Goal: Information Seeking & Learning: Check status

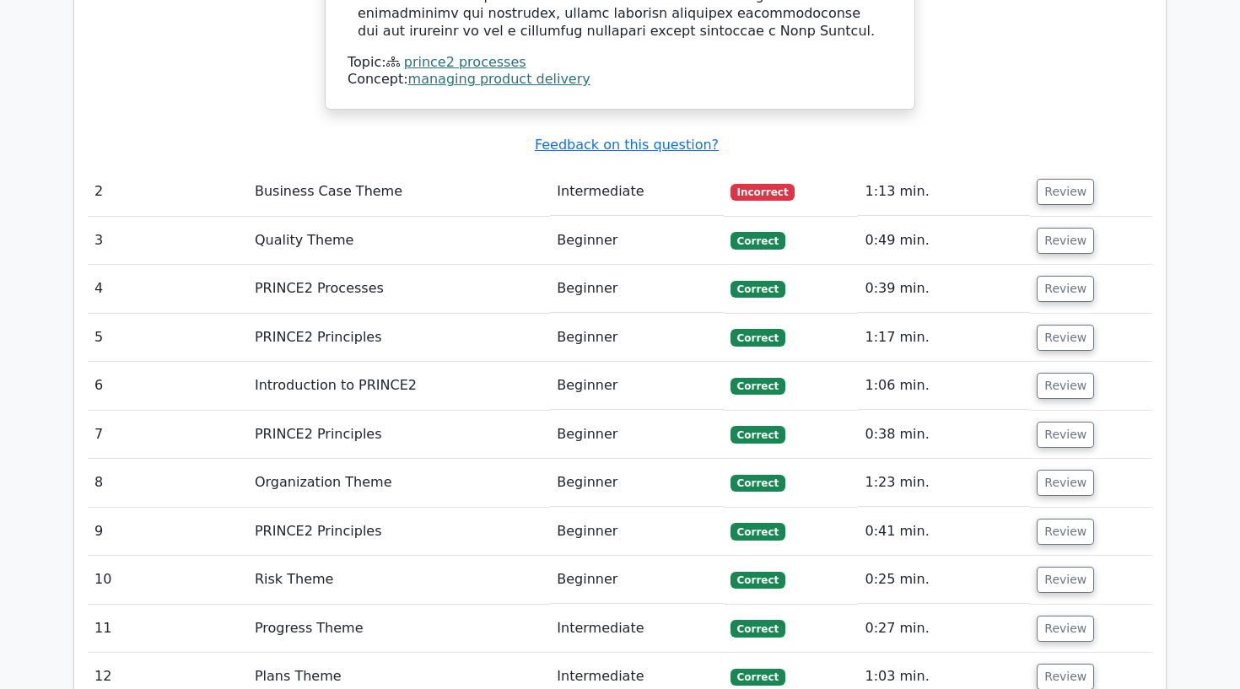
scroll to position [2273, 0]
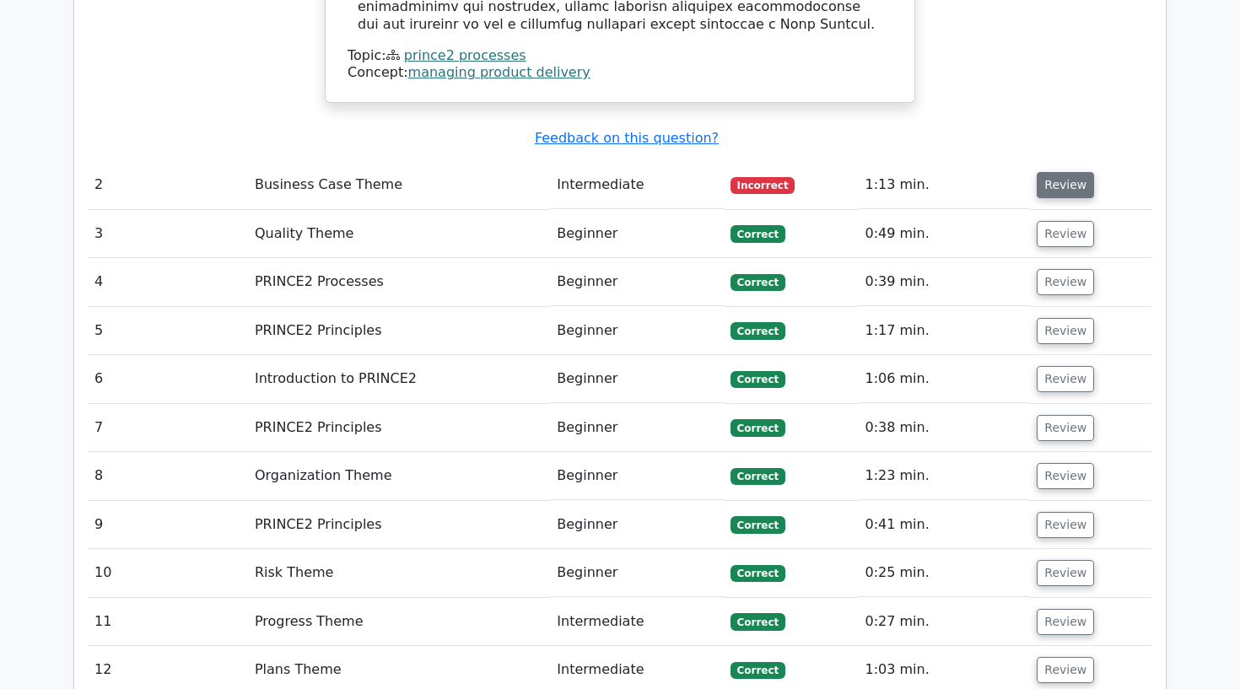
click at [1064, 172] on button "Review" at bounding box center [1065, 185] width 57 height 26
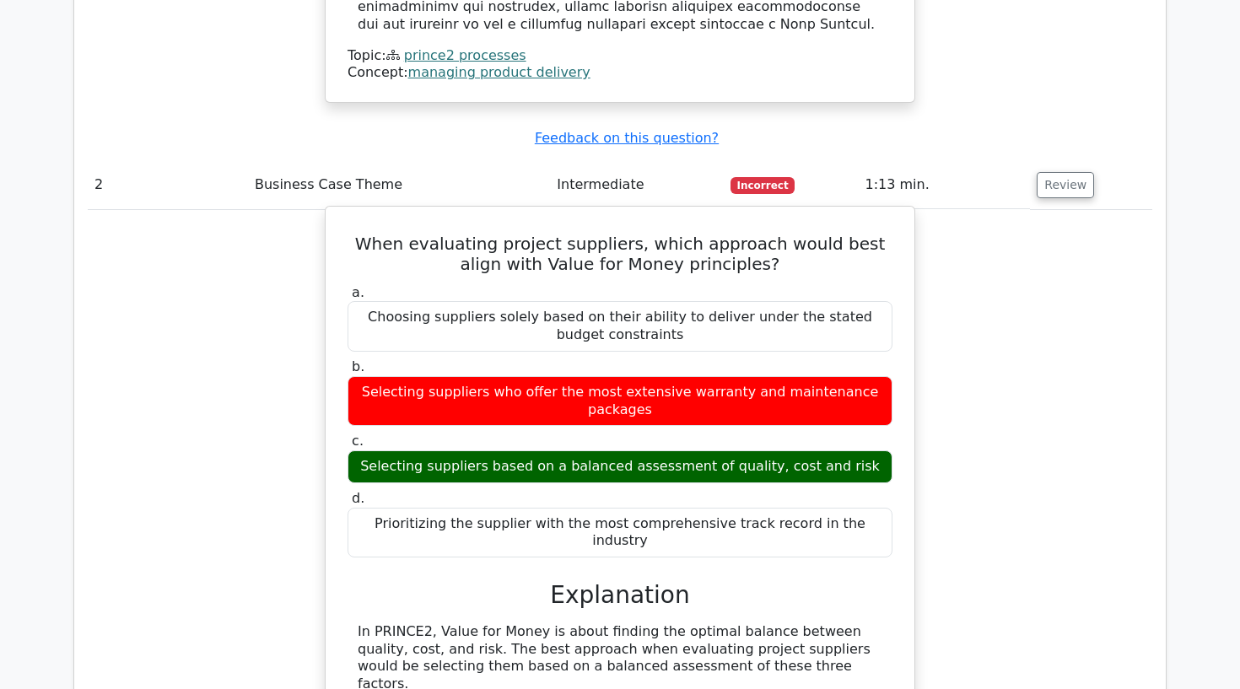
click at [560, 284] on label "a. Choosing suppliers solely based on their ability to deliver under the stated…" at bounding box center [620, 318] width 545 height 68
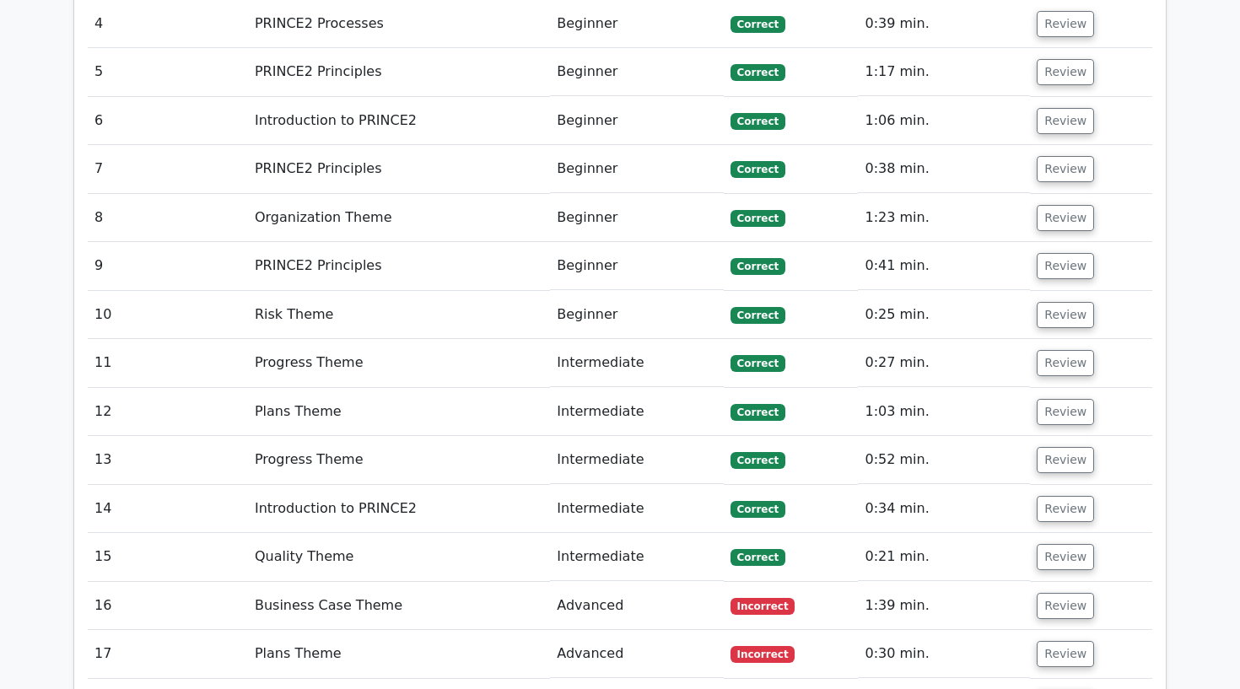
scroll to position [3431, 0]
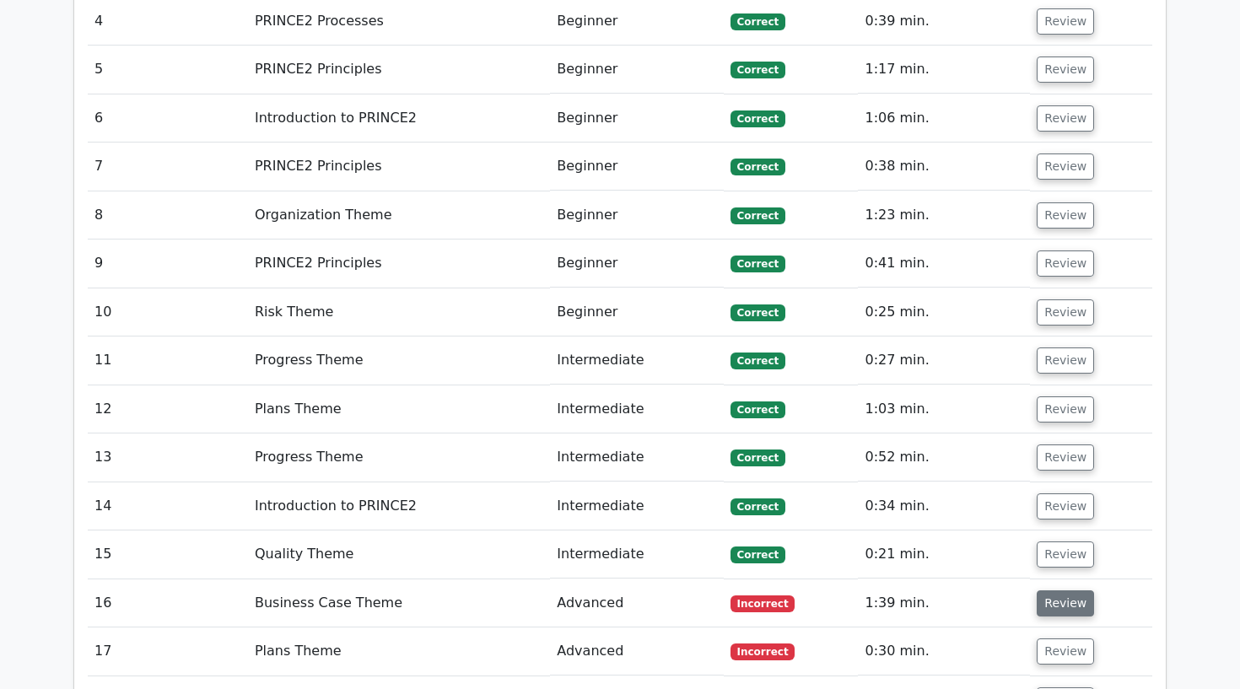
click at [1075, 591] on button "Review" at bounding box center [1065, 604] width 57 height 26
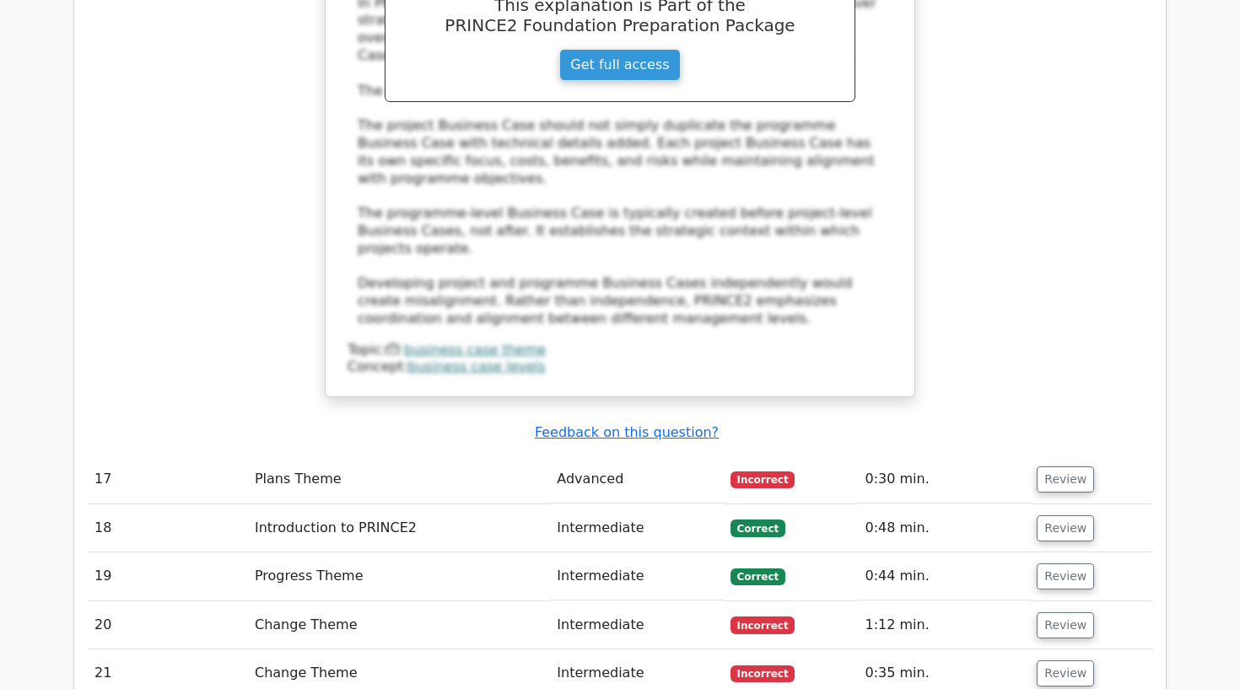
scroll to position [4572, 0]
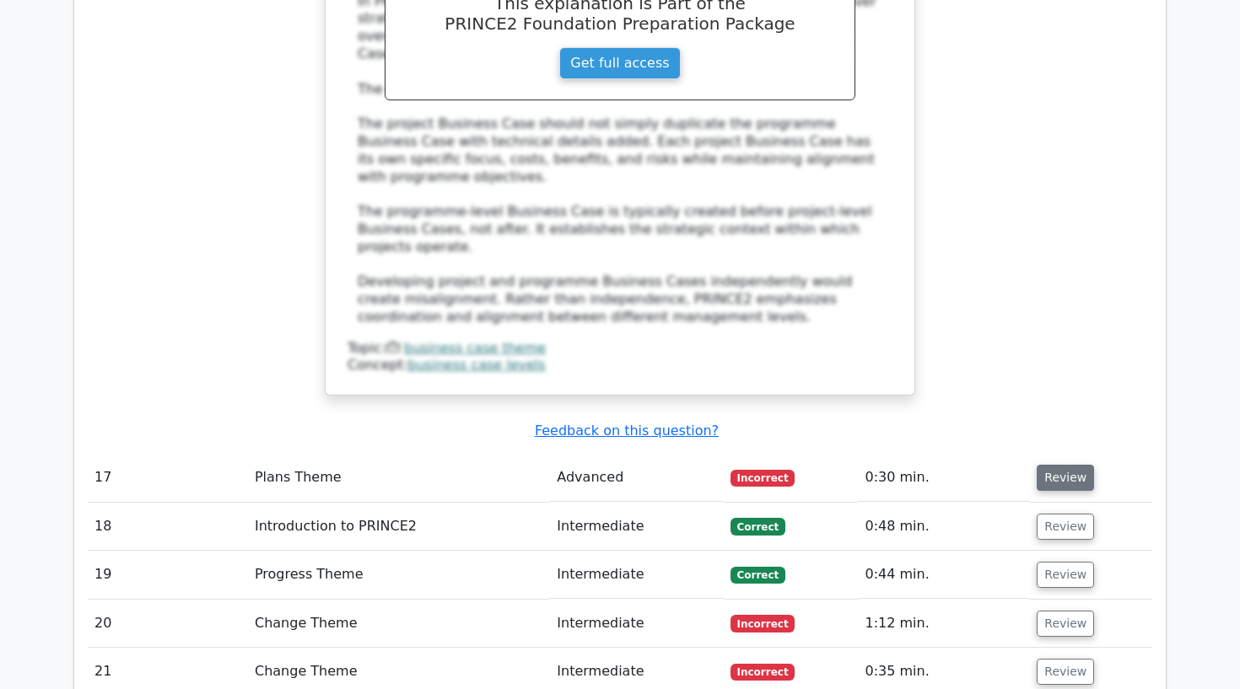
click at [1067, 465] on button "Review" at bounding box center [1065, 478] width 57 height 26
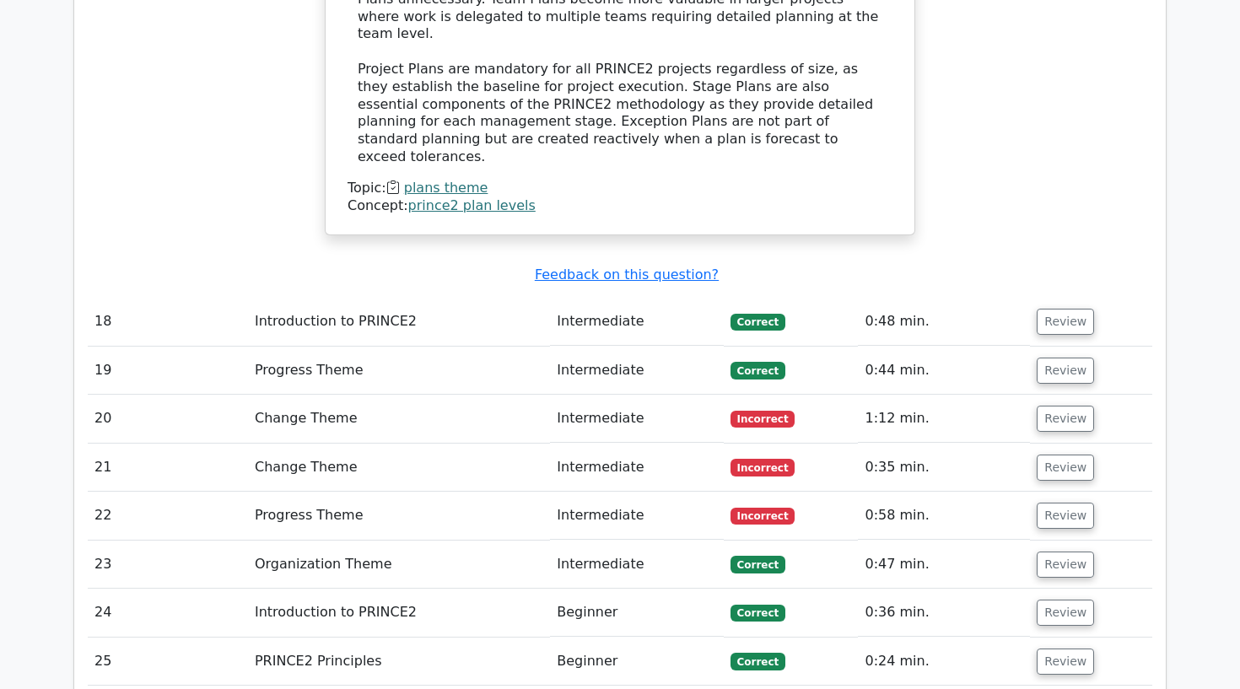
scroll to position [5496, 0]
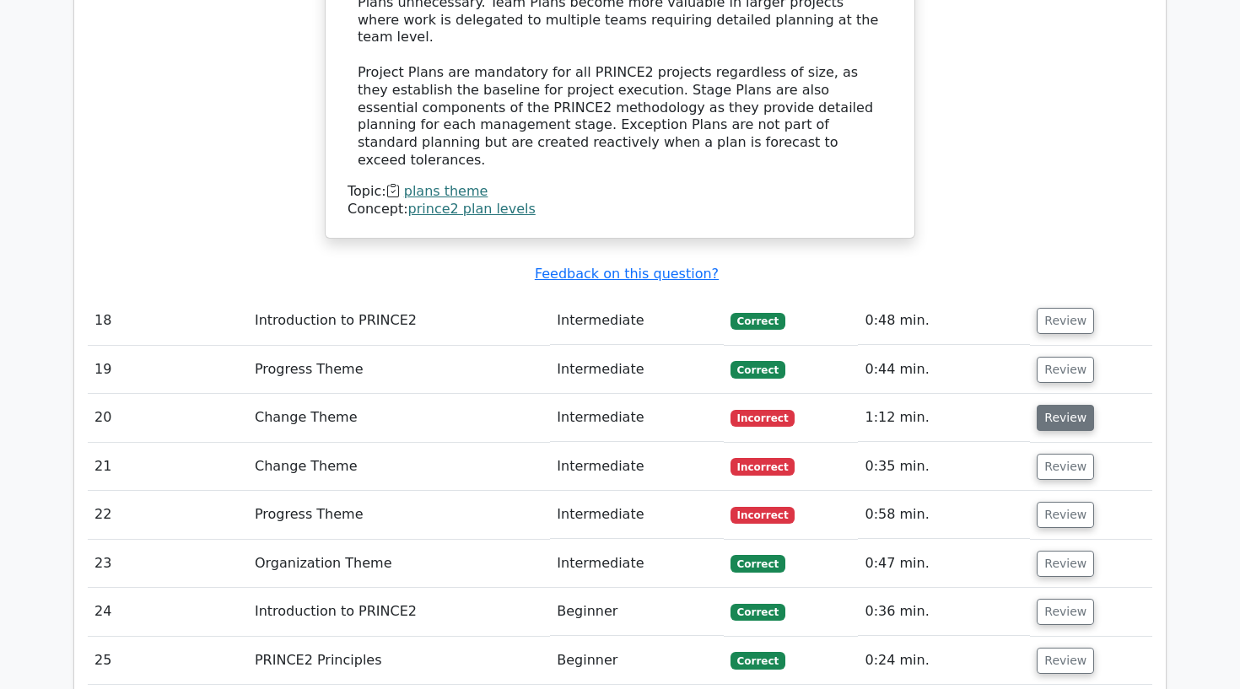
click at [1043, 405] on button "Review" at bounding box center [1065, 418] width 57 height 26
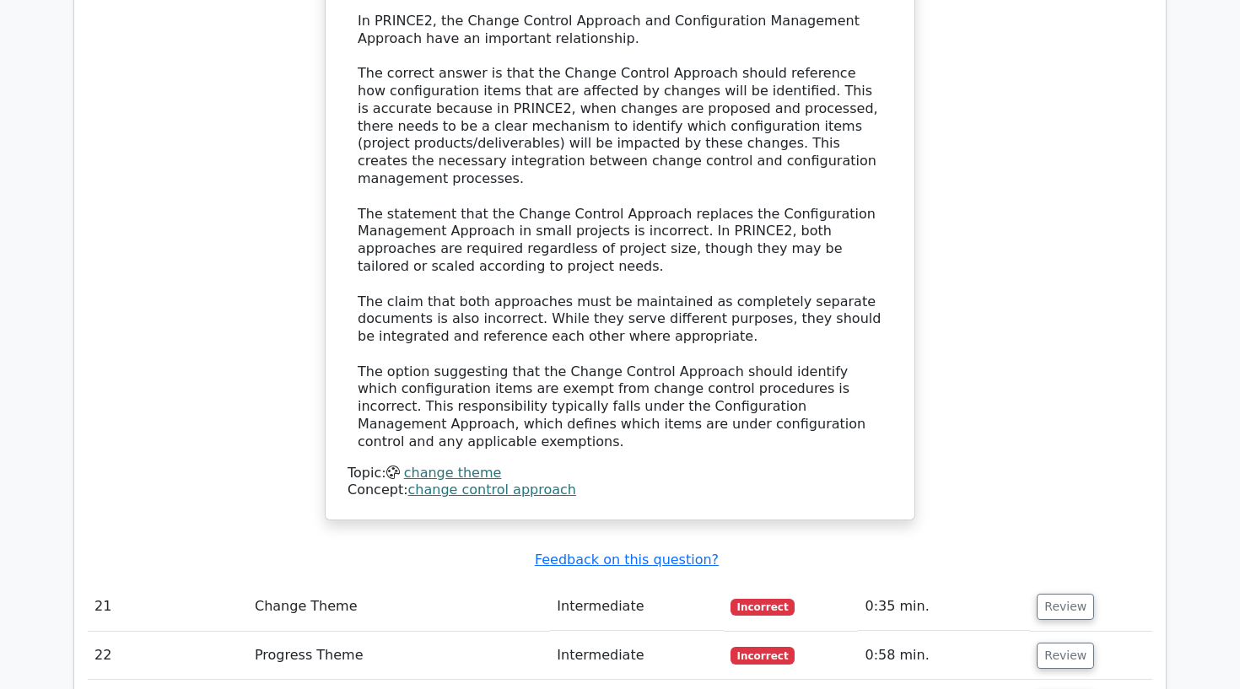
scroll to position [6374, 0]
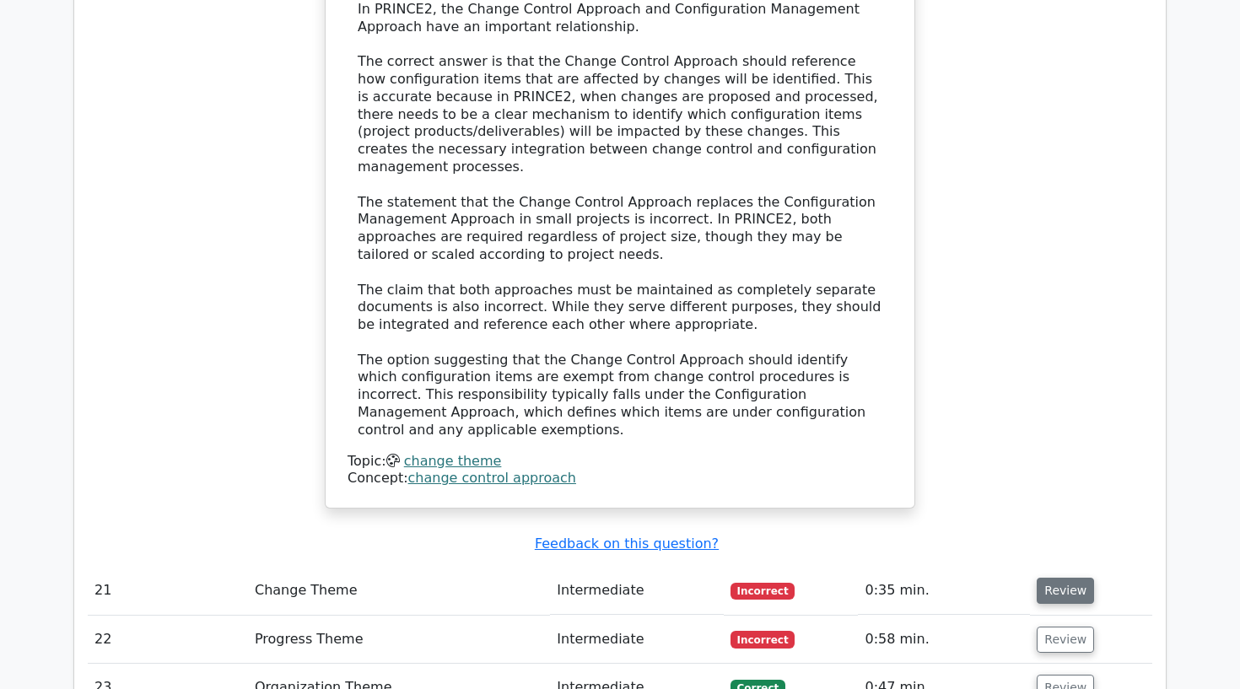
click at [1060, 578] on button "Review" at bounding box center [1065, 591] width 57 height 26
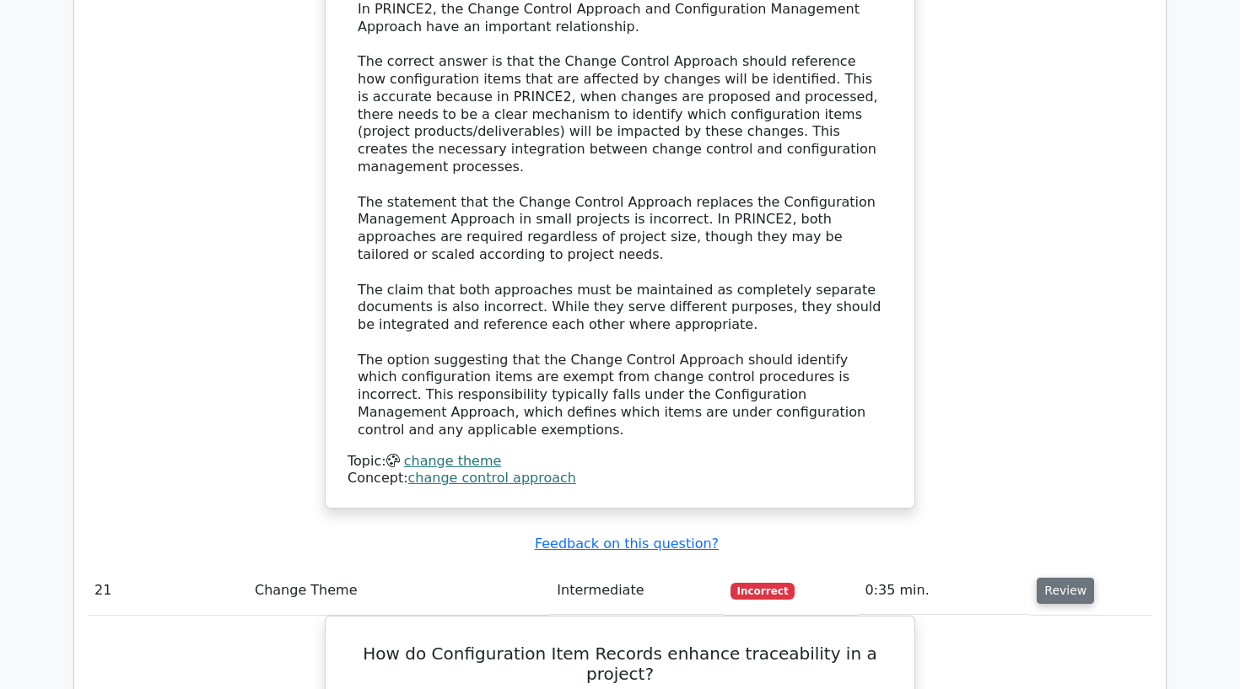
click at [1060, 578] on button "Review" at bounding box center [1065, 591] width 57 height 26
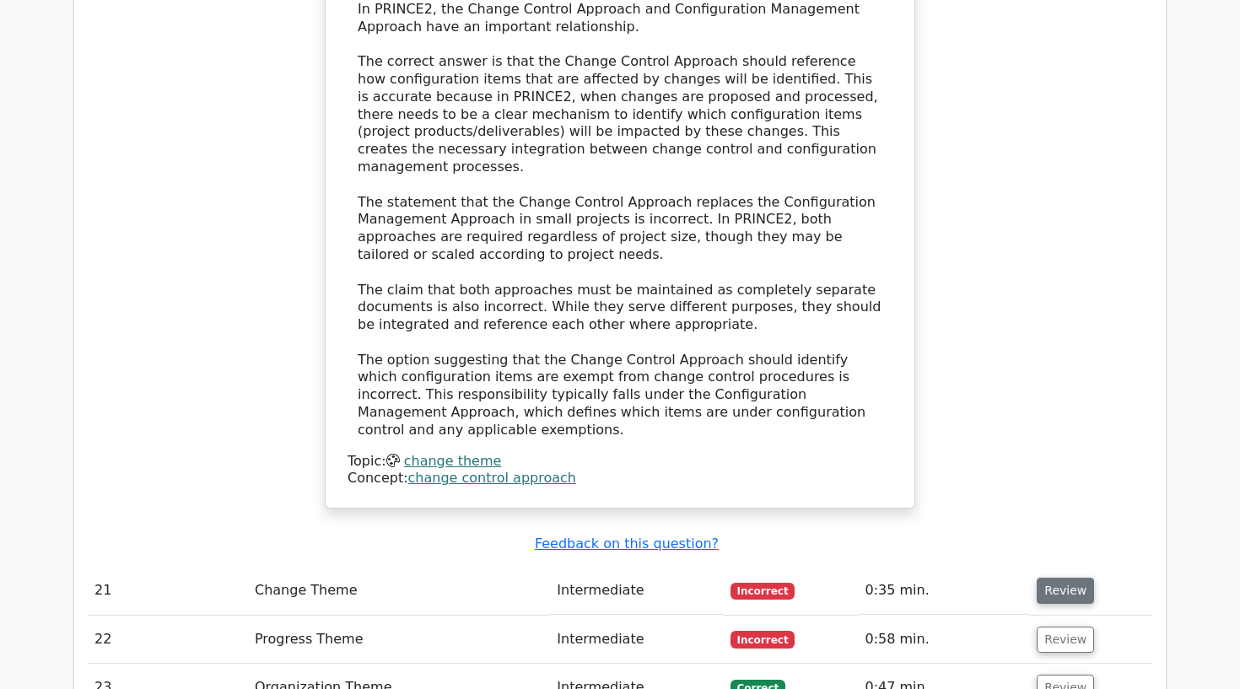
click at [1060, 578] on button "Review" at bounding box center [1065, 591] width 57 height 26
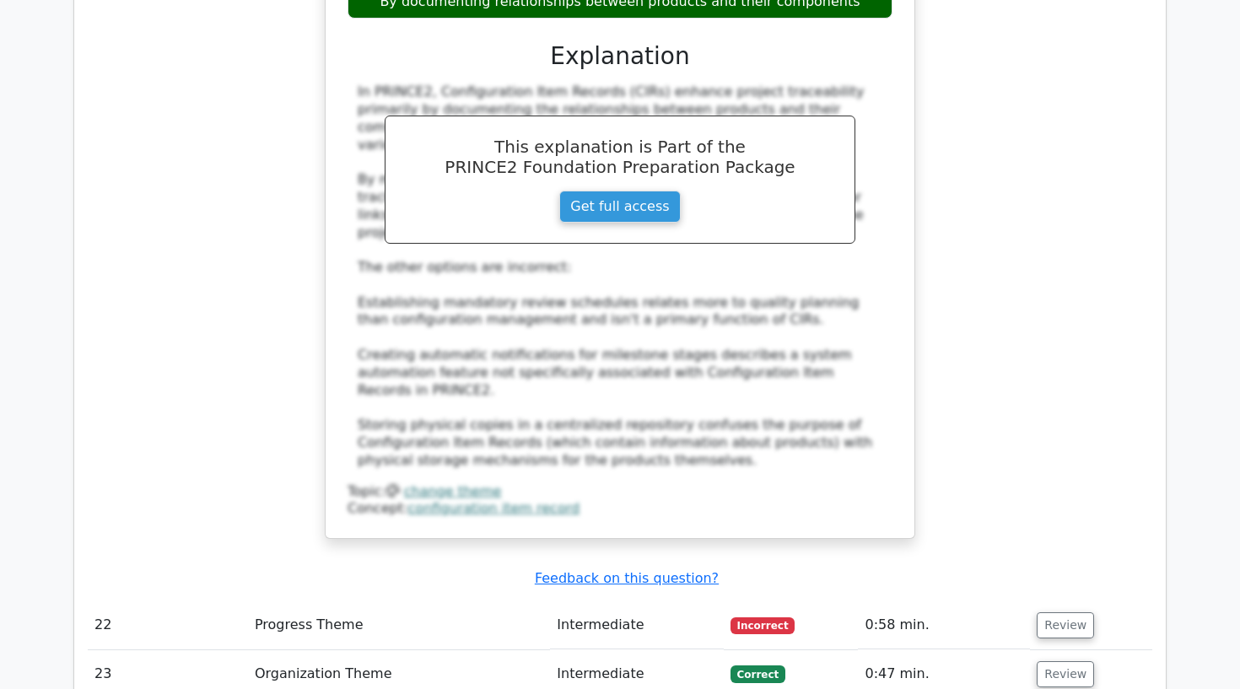
scroll to position [7304, 0]
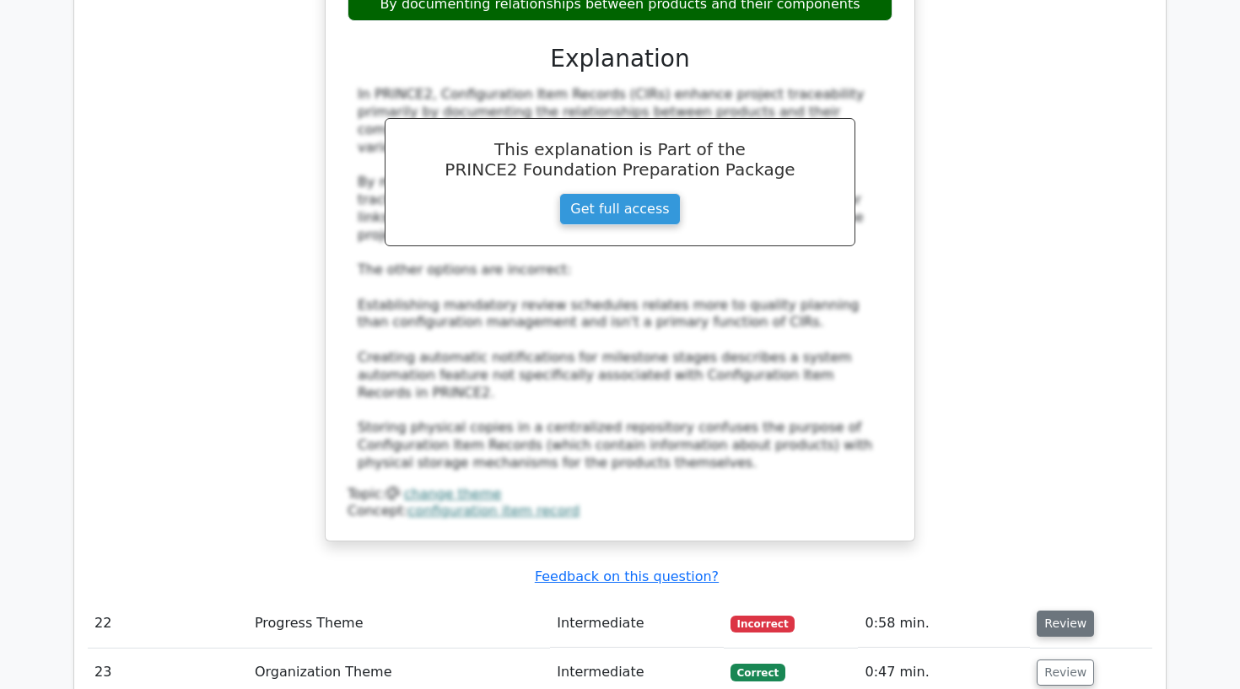
click at [1078, 611] on button "Review" at bounding box center [1065, 624] width 57 height 26
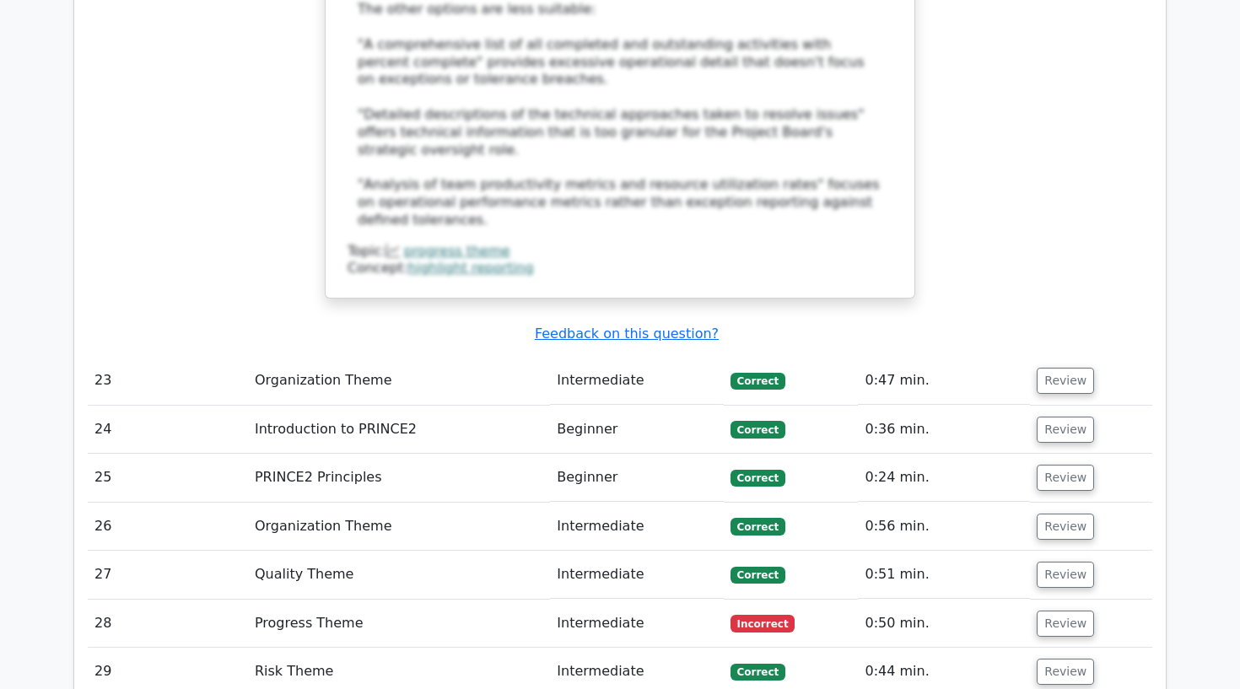
scroll to position [8550, 0]
click at [1066, 611] on button "Review" at bounding box center [1065, 624] width 57 height 26
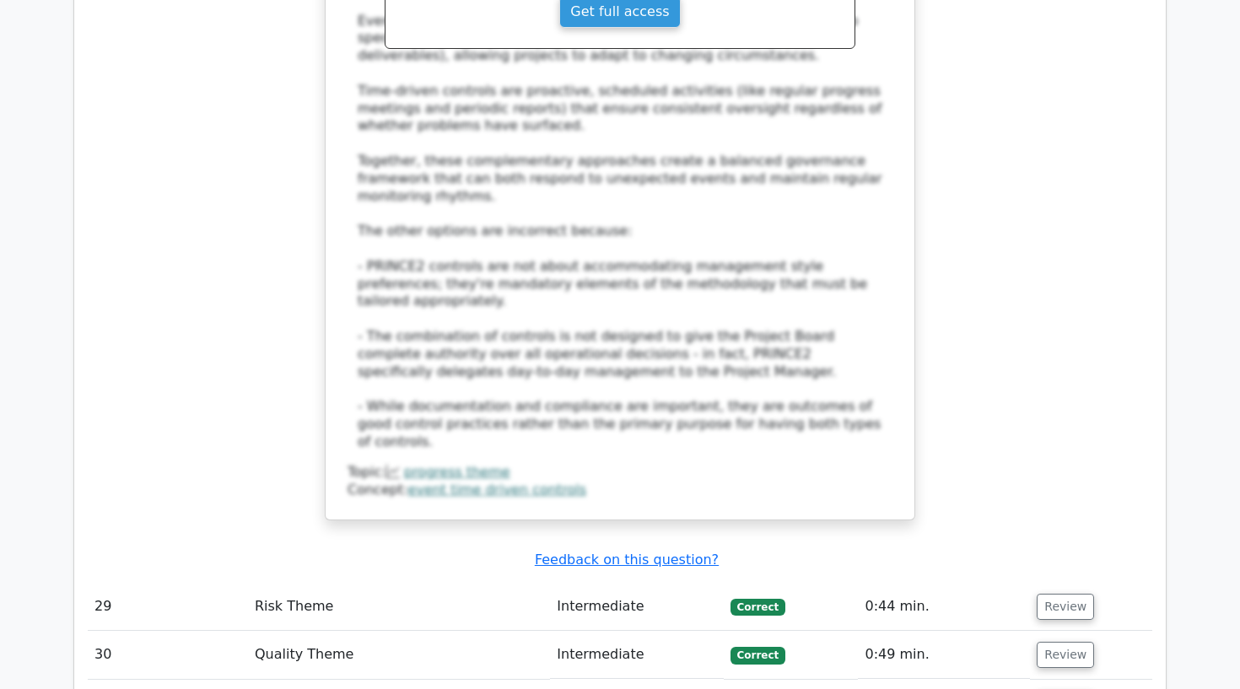
scroll to position [9774, 0]
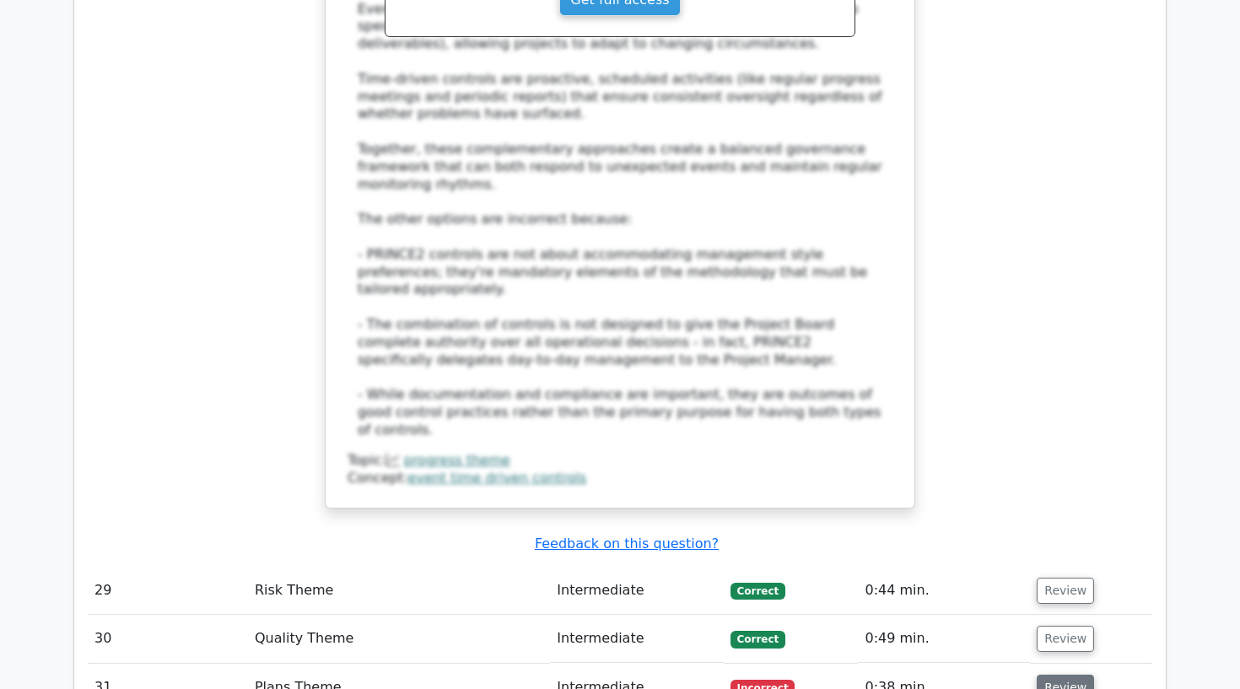
click at [1062, 675] on button "Review" at bounding box center [1065, 688] width 57 height 26
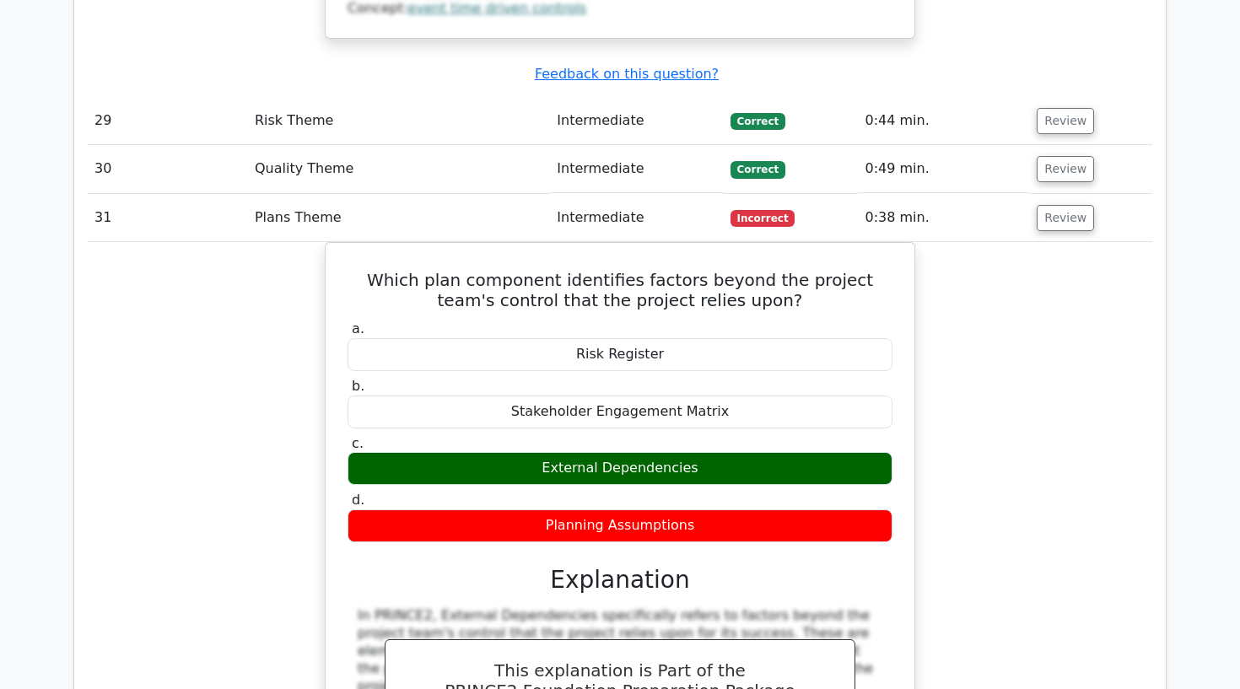
scroll to position [10242, 0]
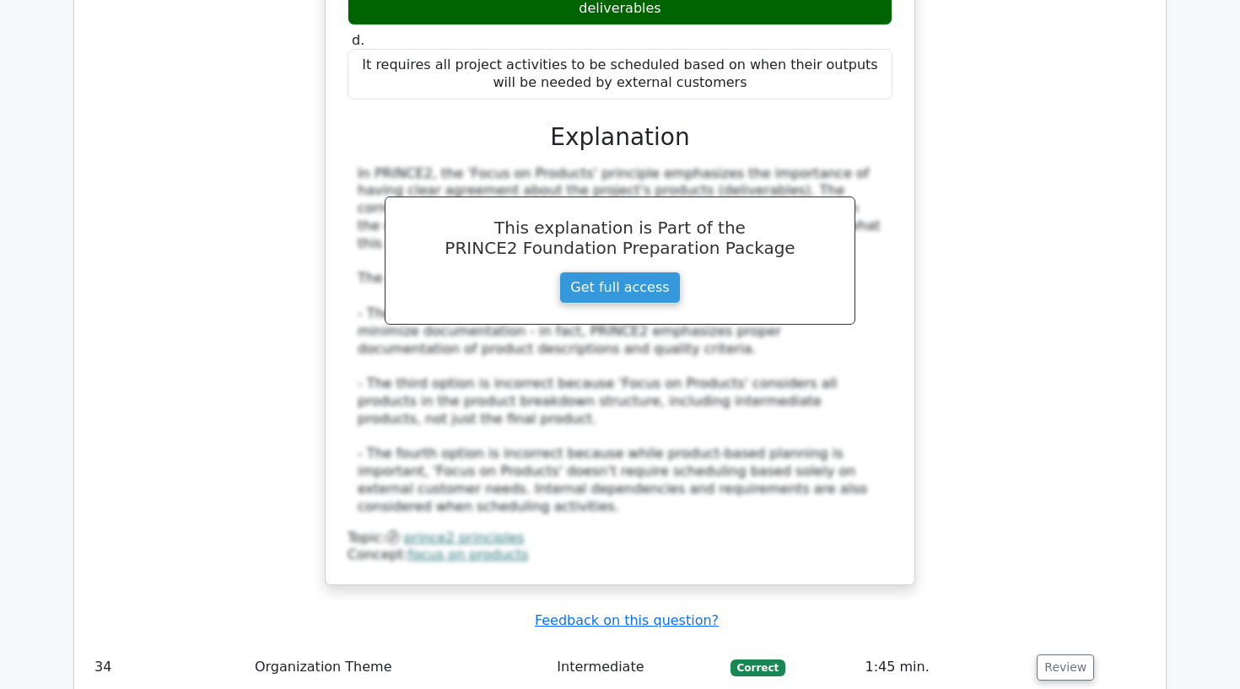
scroll to position [11648, 0]
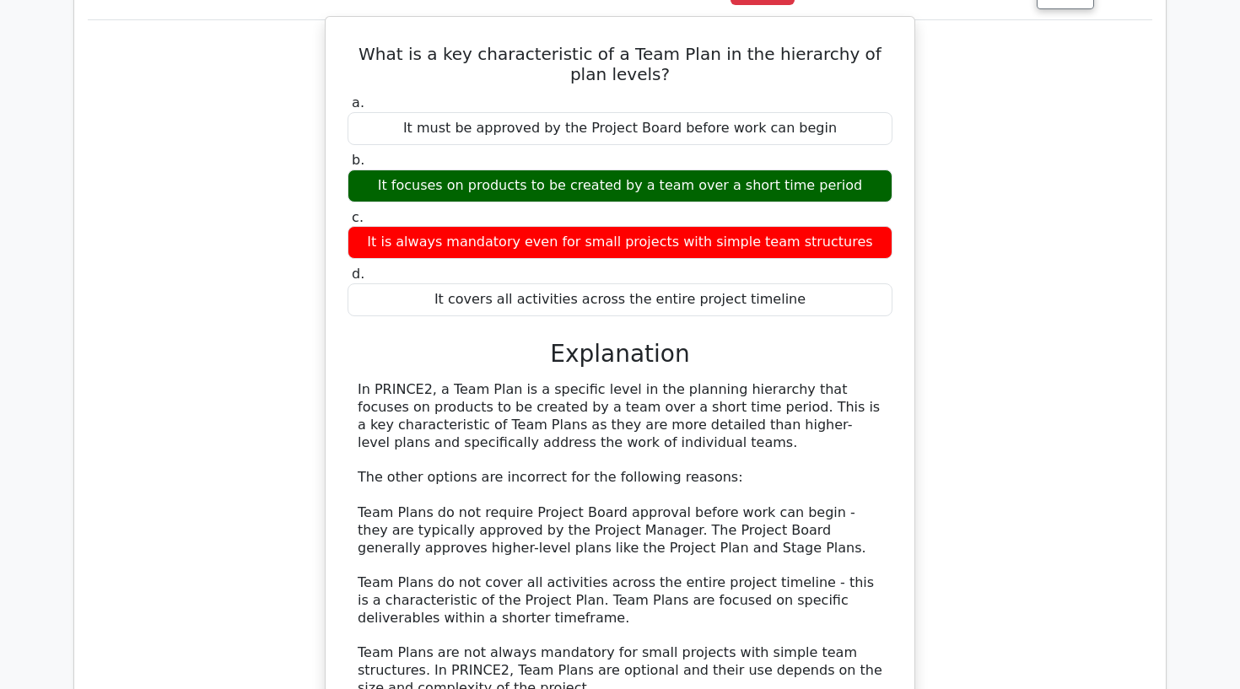
scroll to position [12494, 0]
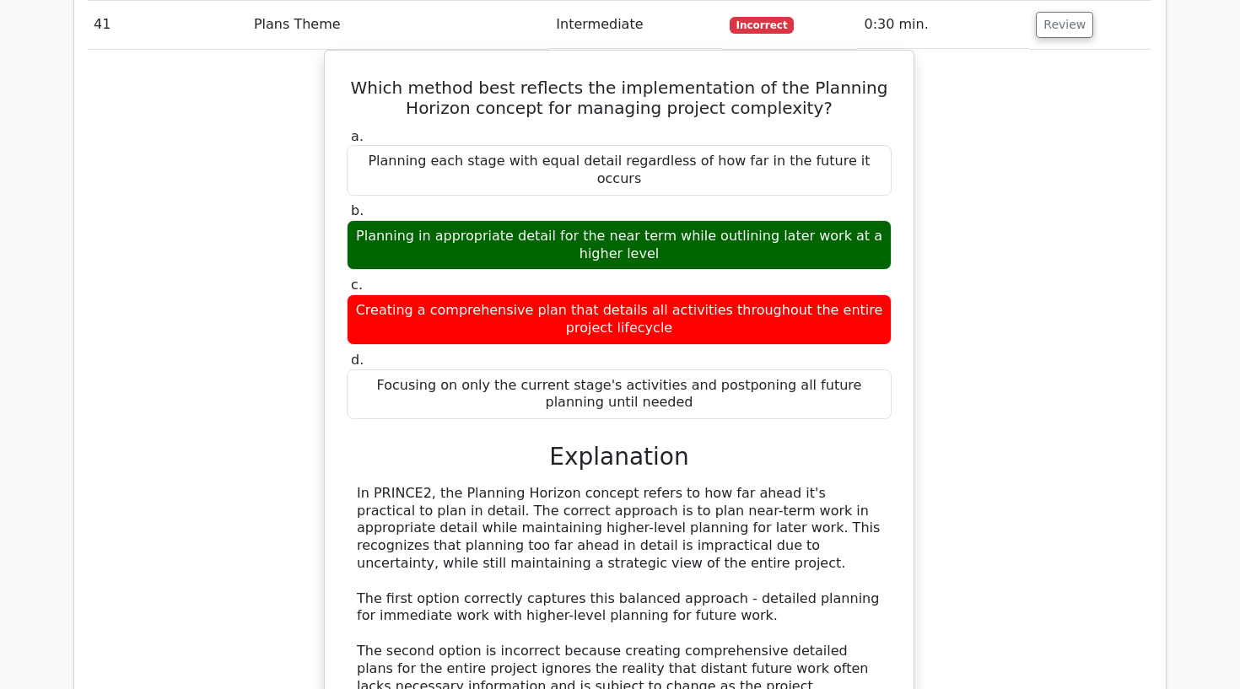
scroll to position [13406, 0]
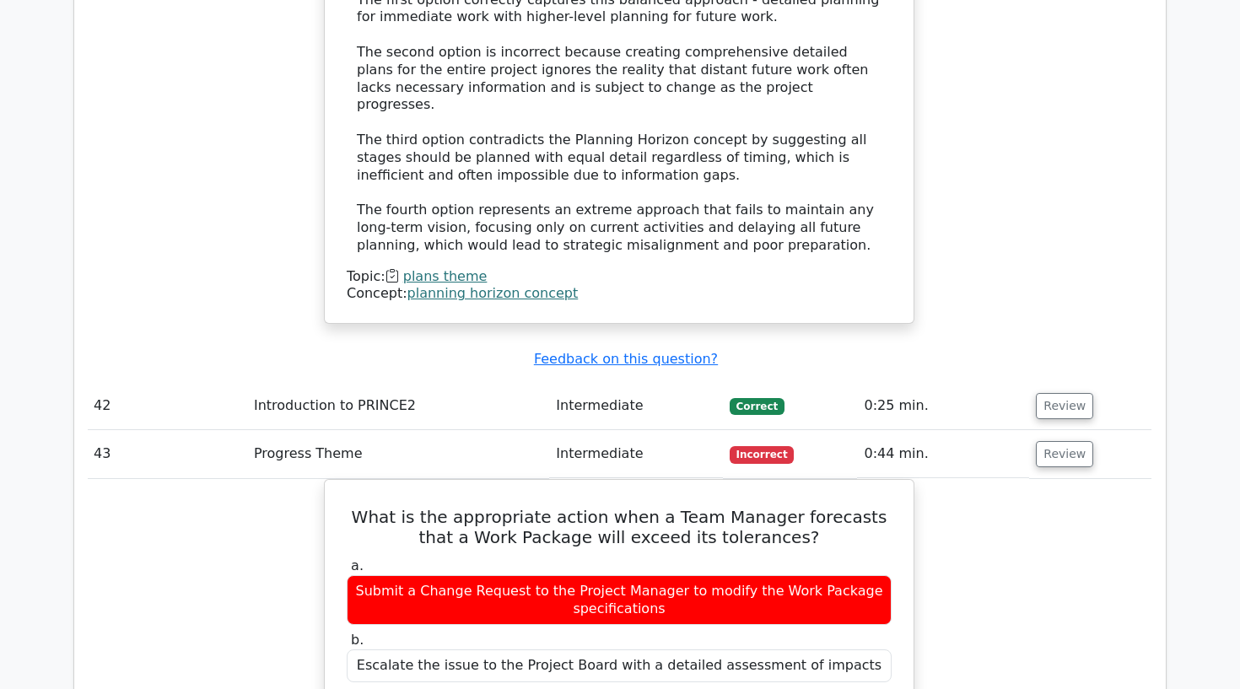
scroll to position [14026, 0]
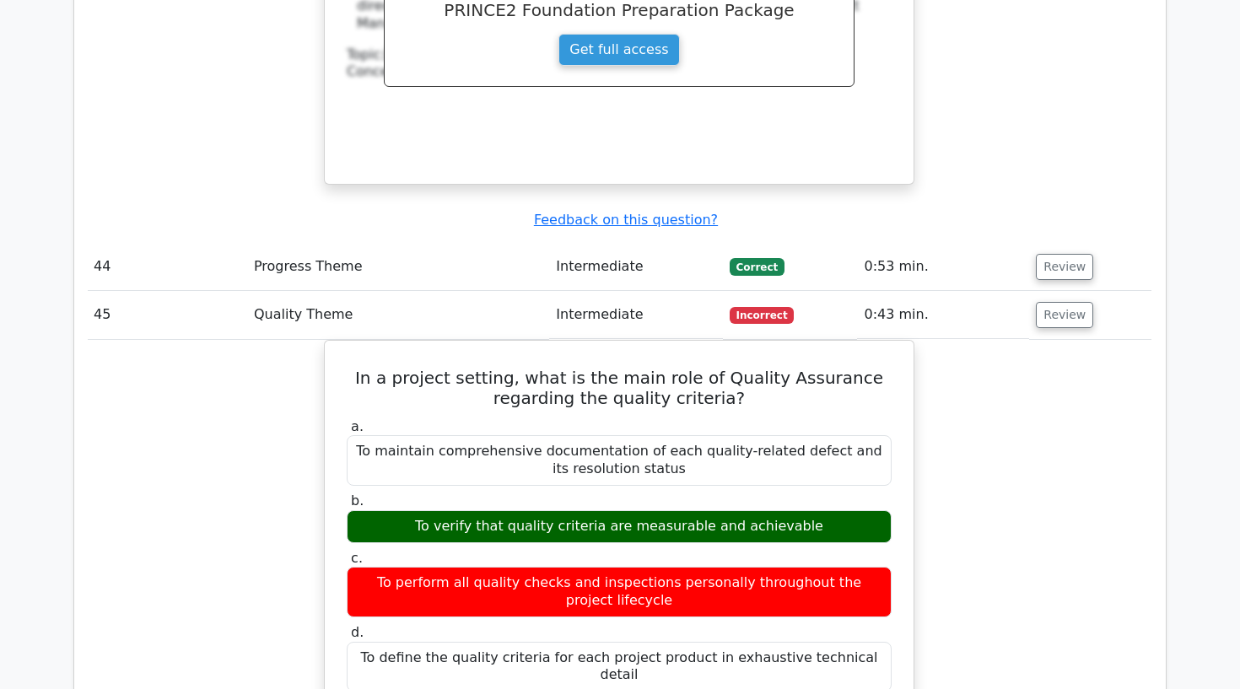
scroll to position [14979, 0]
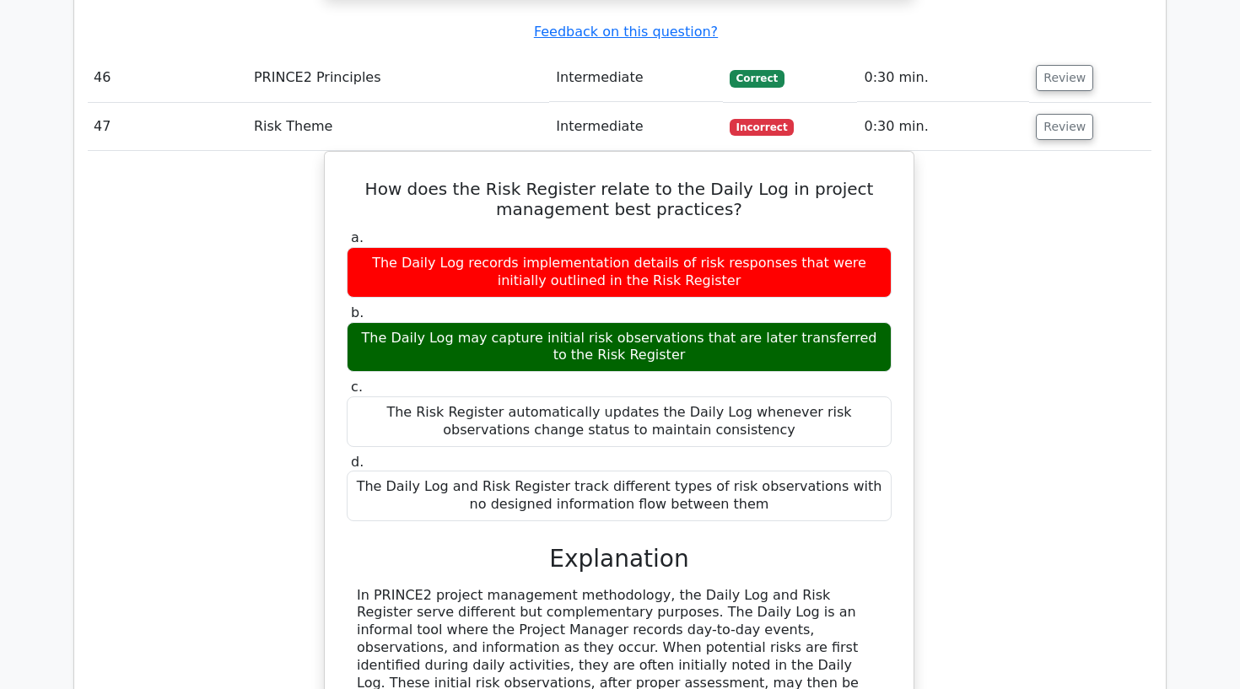
scroll to position [16130, 0]
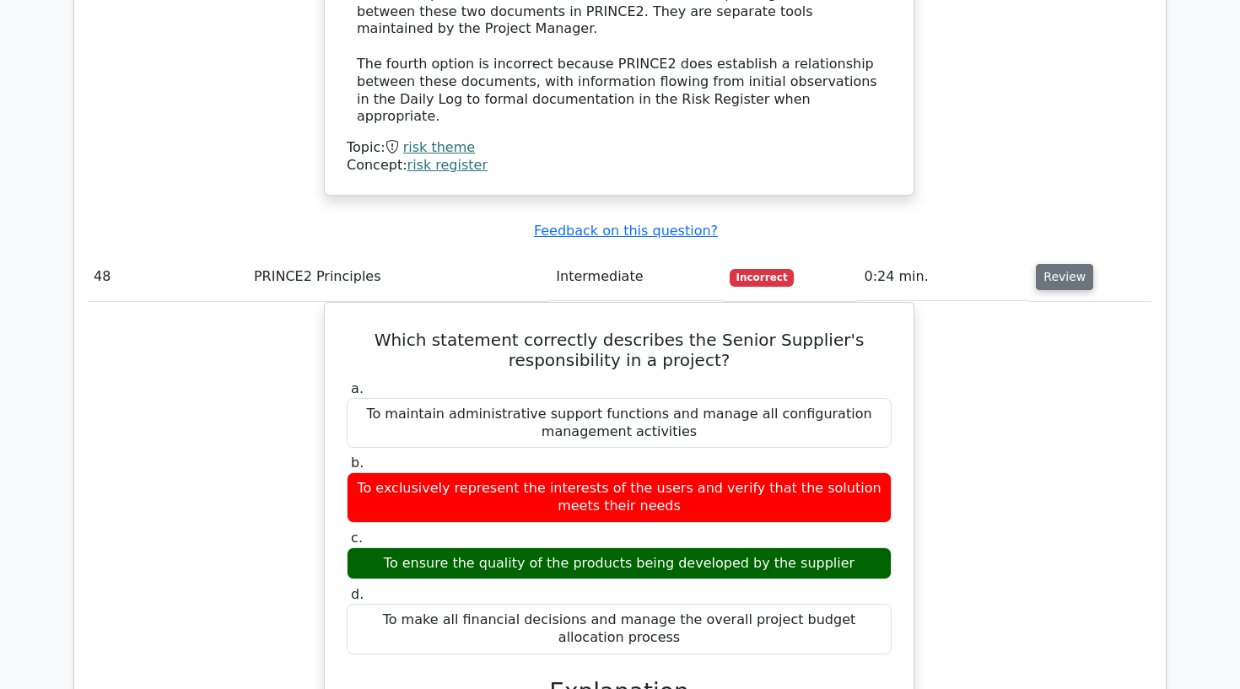
scroll to position [16972, 0]
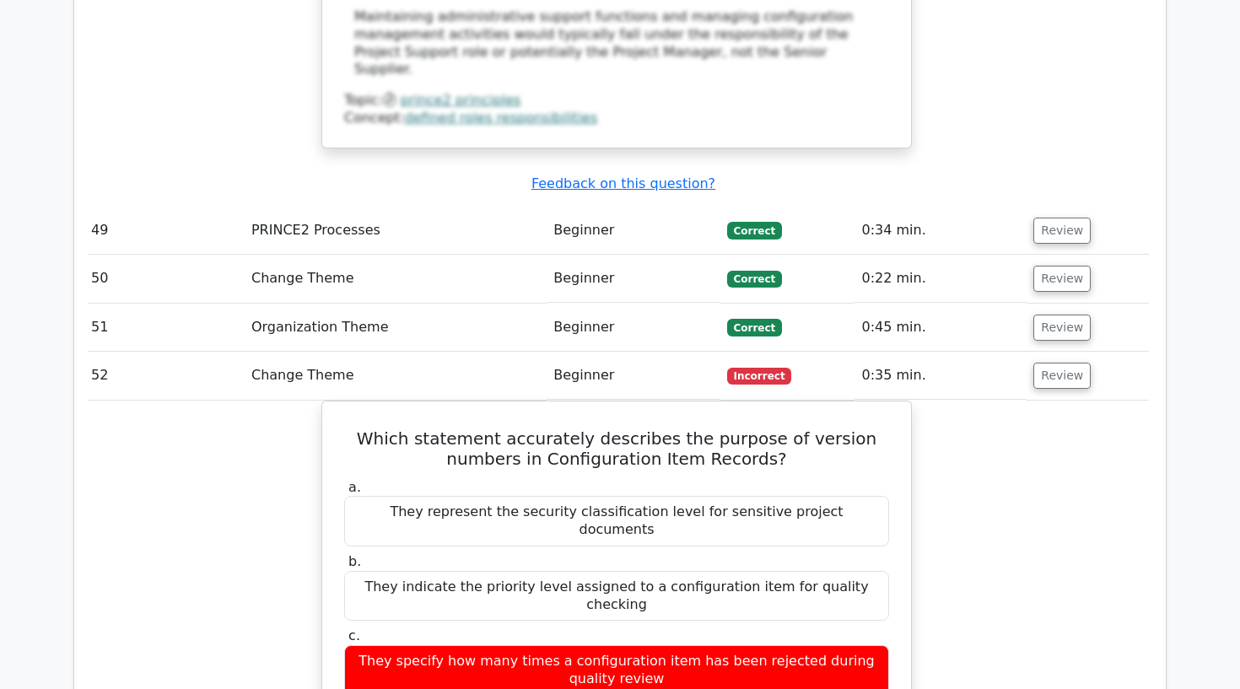
scroll to position [17959, 0]
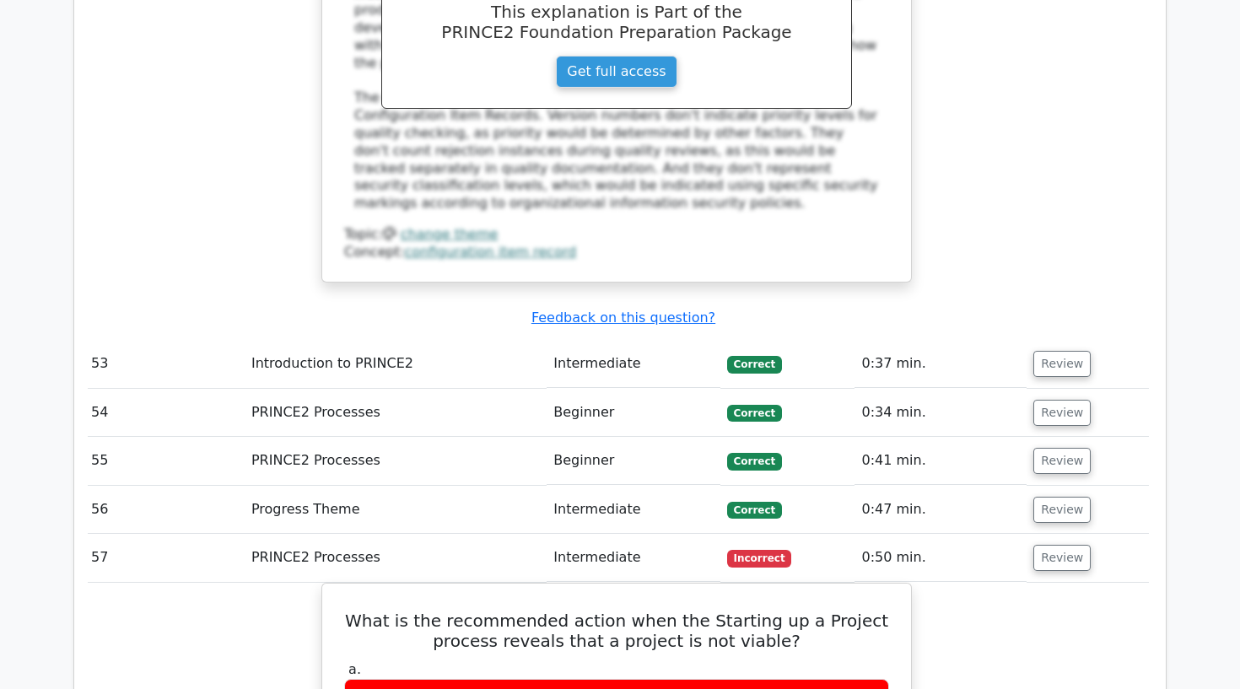
scroll to position [18873, 0]
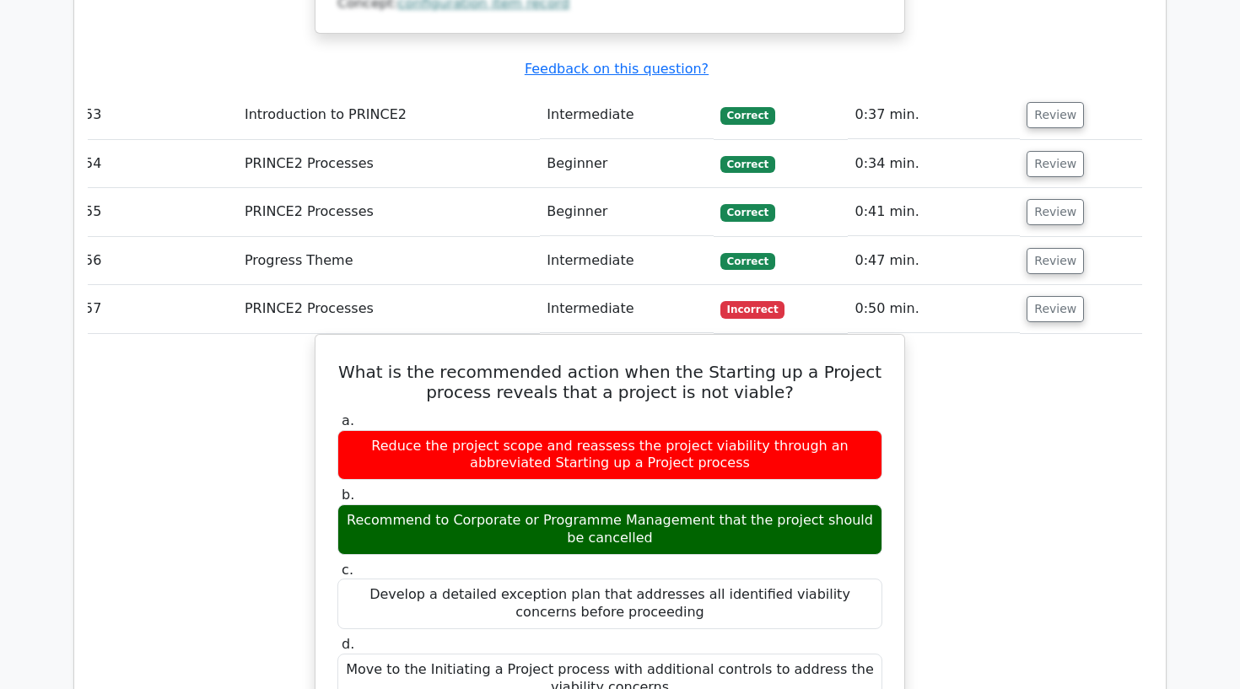
scroll to position [19238, 1]
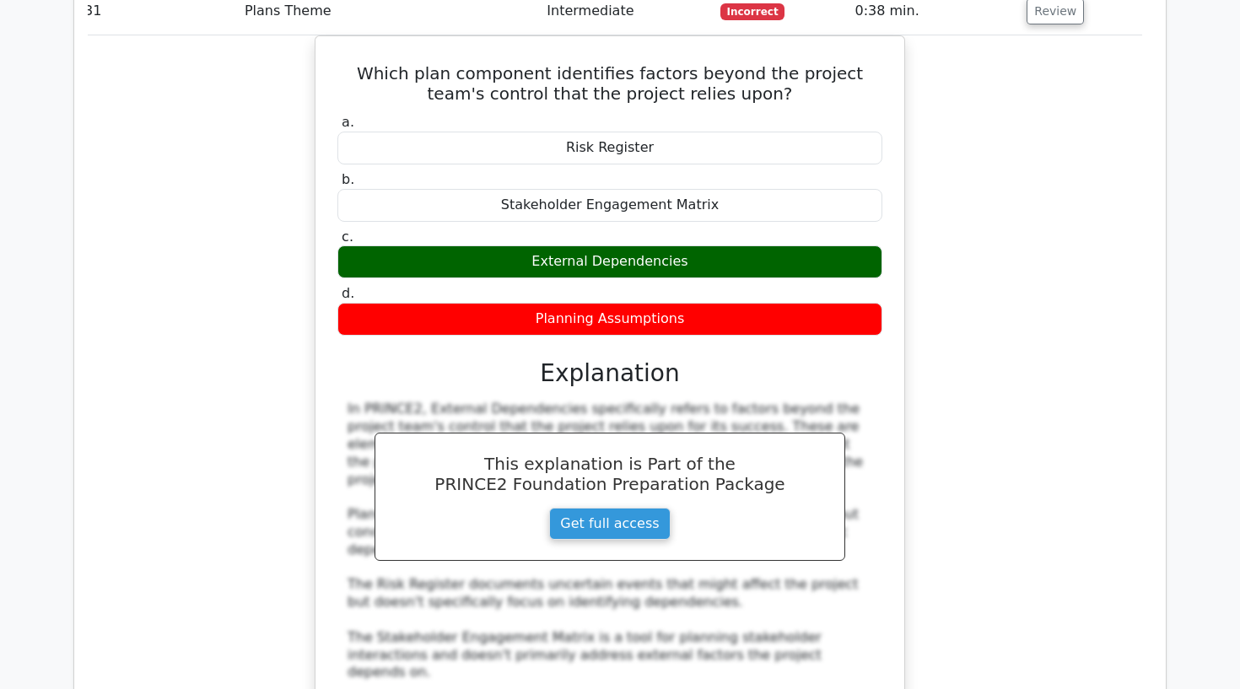
scroll to position [10447, 0]
